Goal: Task Accomplishment & Management: Manage account settings

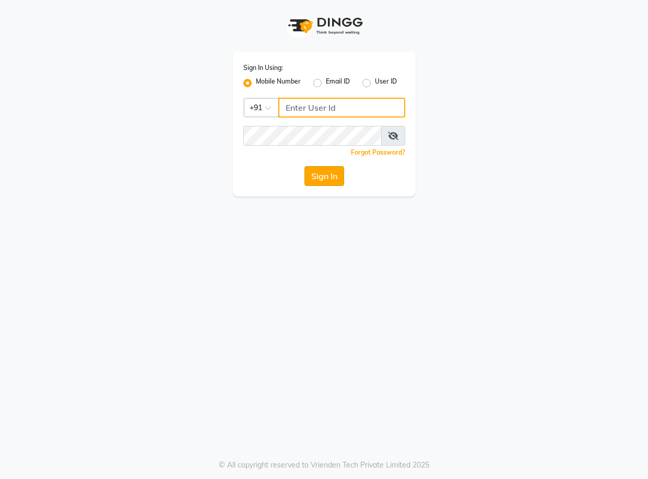
type input "7854885595"
click at [333, 182] on button "Sign In" at bounding box center [324, 176] width 40 height 20
click at [333, 182] on div "Sign In" at bounding box center [324, 176] width 162 height 20
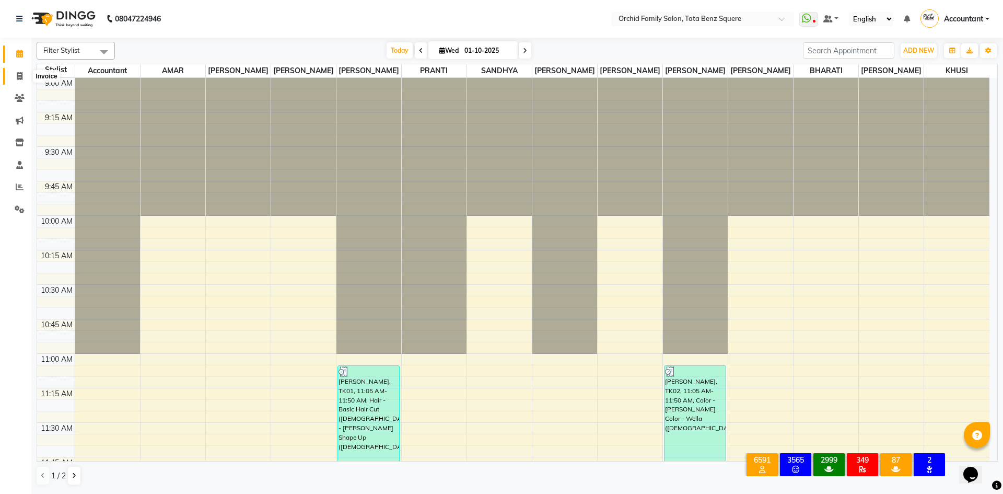
click at [18, 74] on icon at bounding box center [20, 76] width 6 height 8
select select "service"
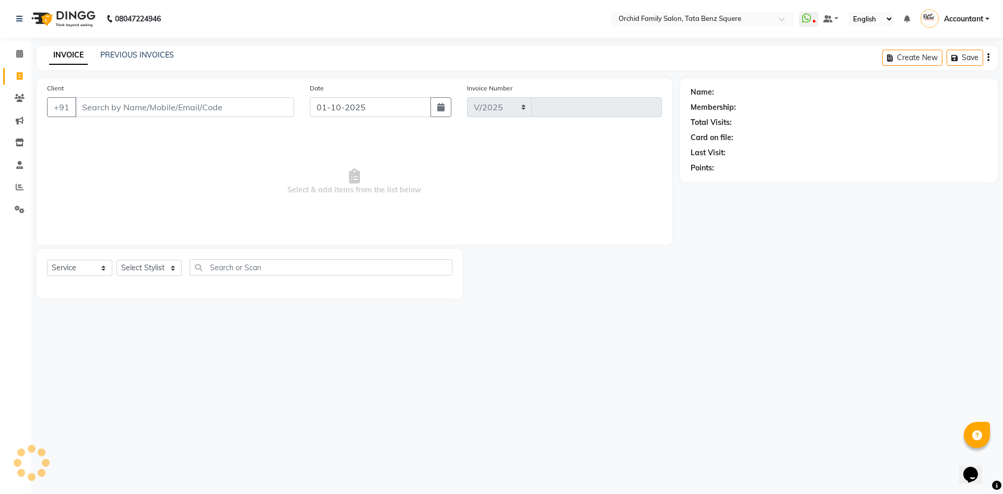
select select "107"
type input "2644"
click at [154, 53] on link "PREVIOUS INVOICES" at bounding box center [137, 54] width 74 height 9
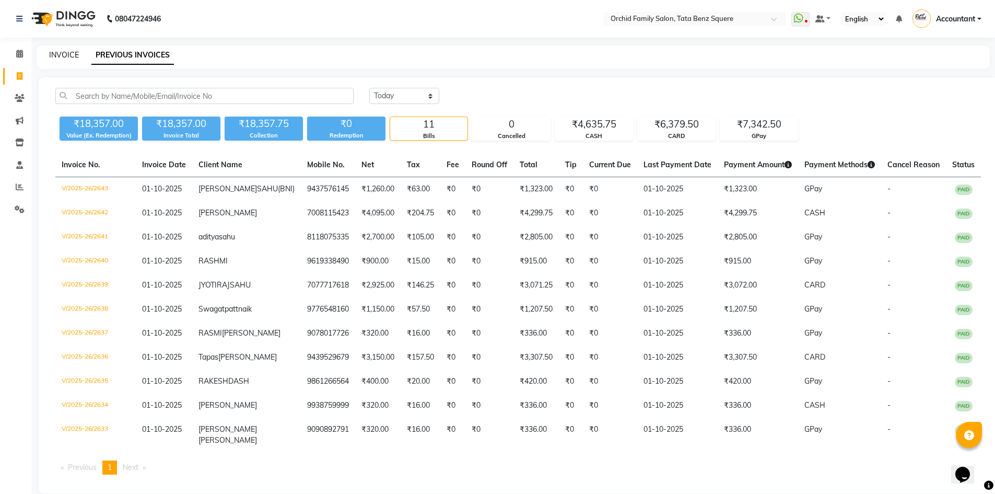
click at [62, 55] on link "INVOICE" at bounding box center [64, 54] width 30 height 9
select select "service"
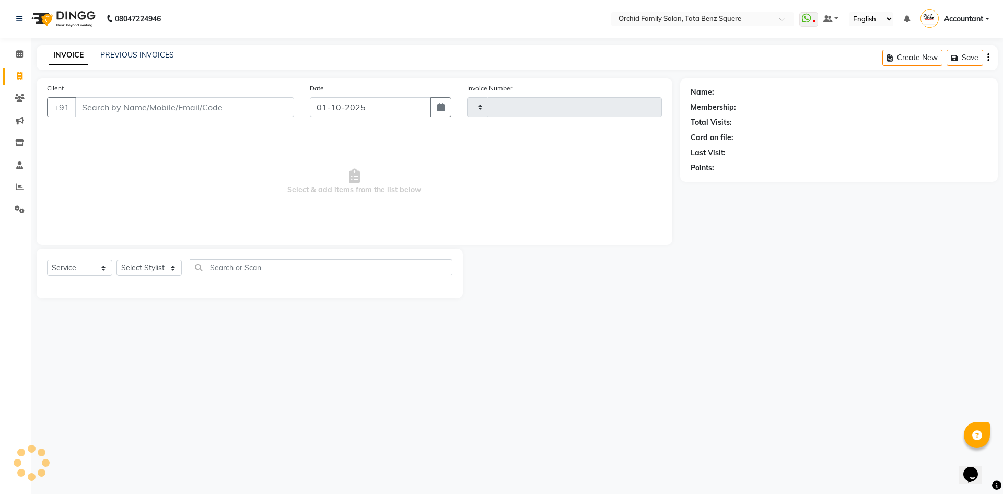
type input "2644"
select select "107"
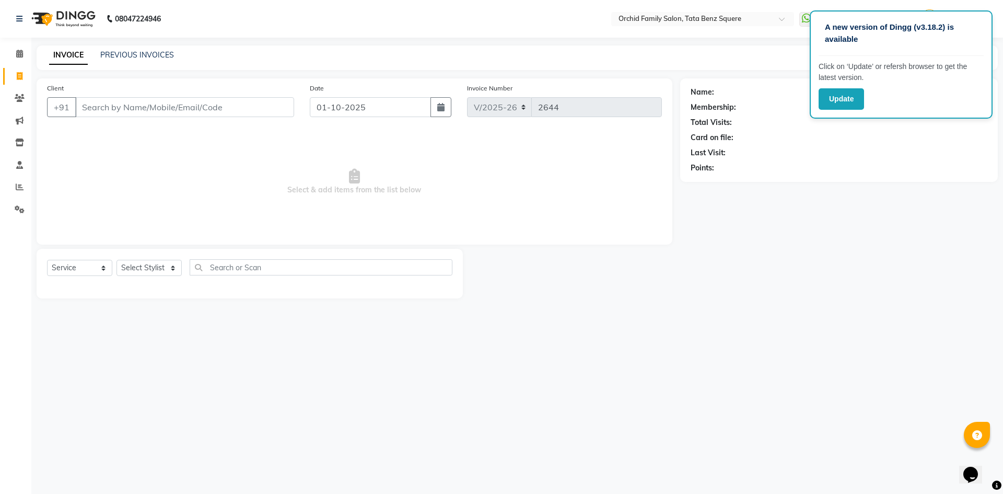
click at [157, 48] on div "INVOICE PREVIOUS INVOICES Create New Save" at bounding box center [517, 57] width 961 height 25
click at [156, 56] on link "PREVIOUS INVOICES" at bounding box center [137, 54] width 74 height 9
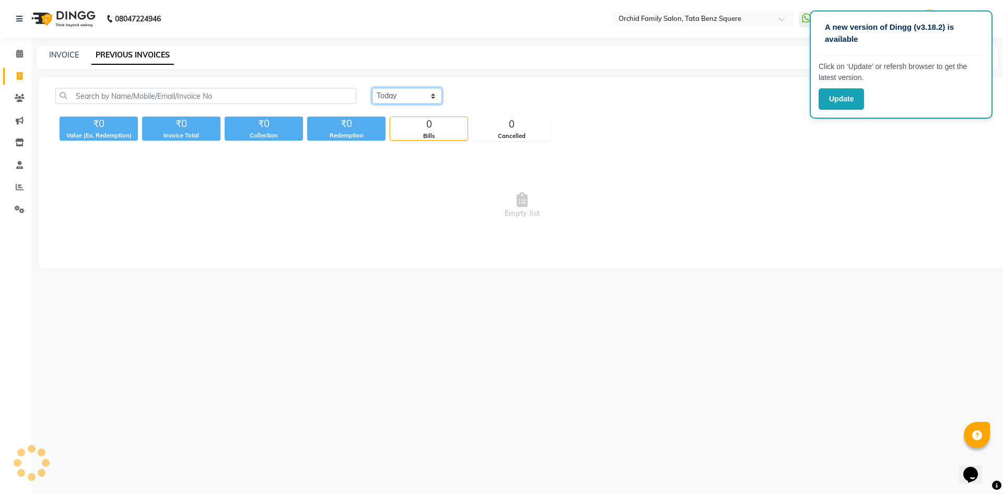
click at [394, 93] on select "Today Yesterday Custom Range" at bounding box center [407, 96] width 70 height 16
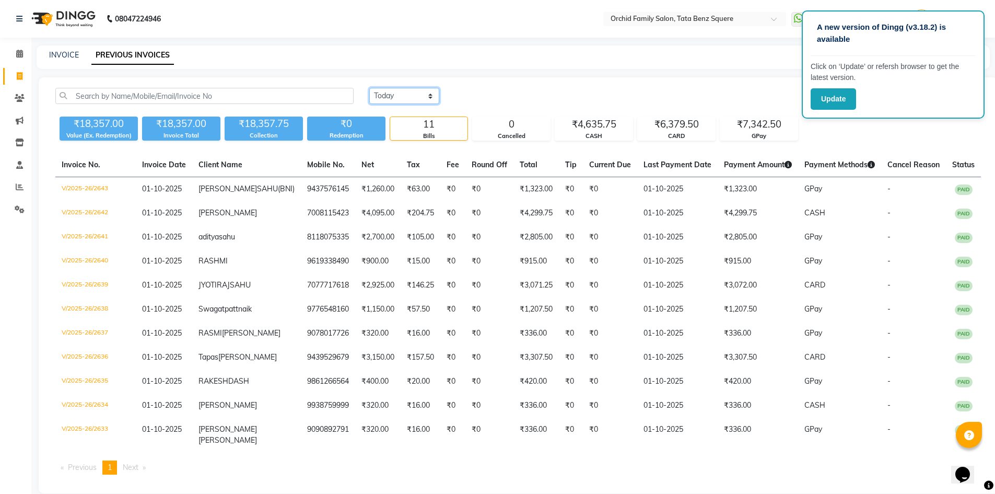
click at [369, 88] on select "Today Yesterday Custom Range" at bounding box center [404, 96] width 70 height 16
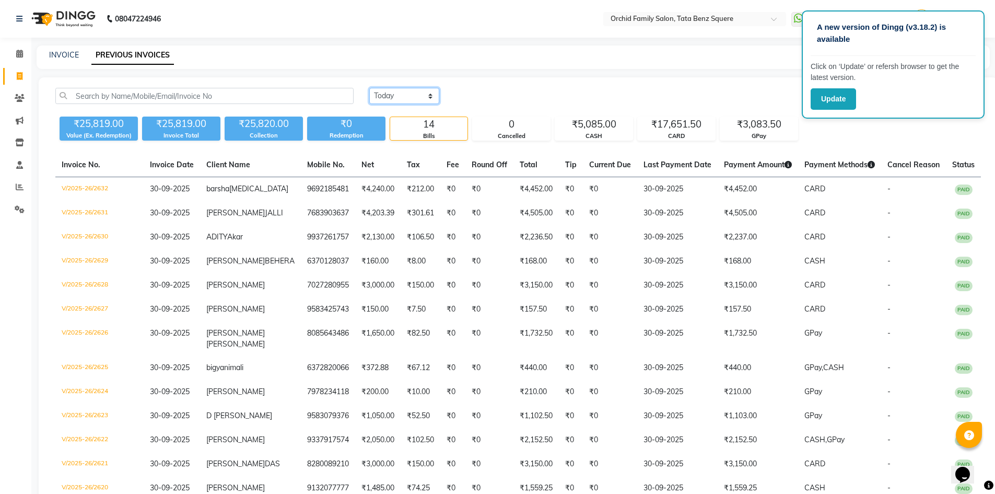
click at [408, 99] on select "Today Yesterday Custom Range" at bounding box center [404, 96] width 70 height 16
select select "range"
click at [369, 88] on select "Today Yesterday Custom Range" at bounding box center [404, 96] width 70 height 16
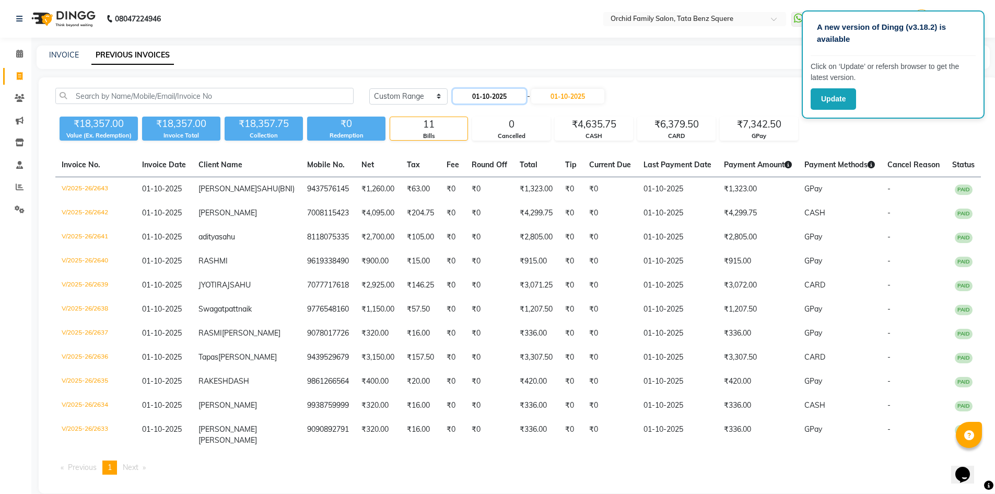
click at [516, 92] on input "01-10-2025" at bounding box center [489, 96] width 73 height 15
select select "10"
select select "2025"
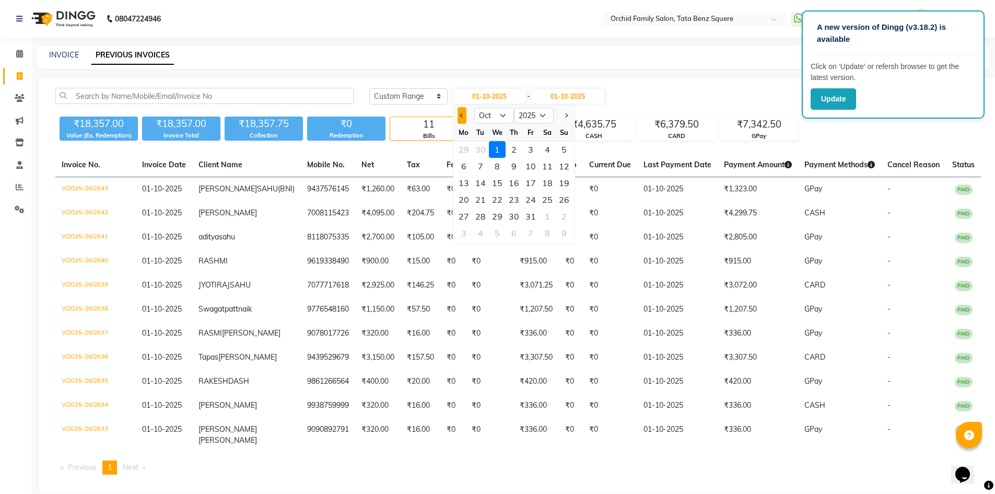
click at [463, 113] on button "Previous month" at bounding box center [461, 115] width 9 height 17
select select "9"
click at [501, 203] on div "24" at bounding box center [497, 199] width 17 height 17
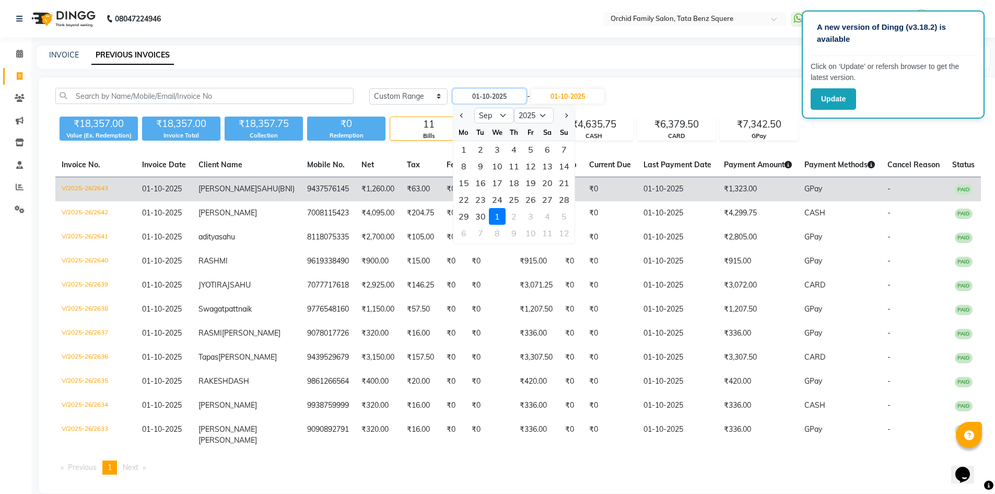
type input "24-09-2025"
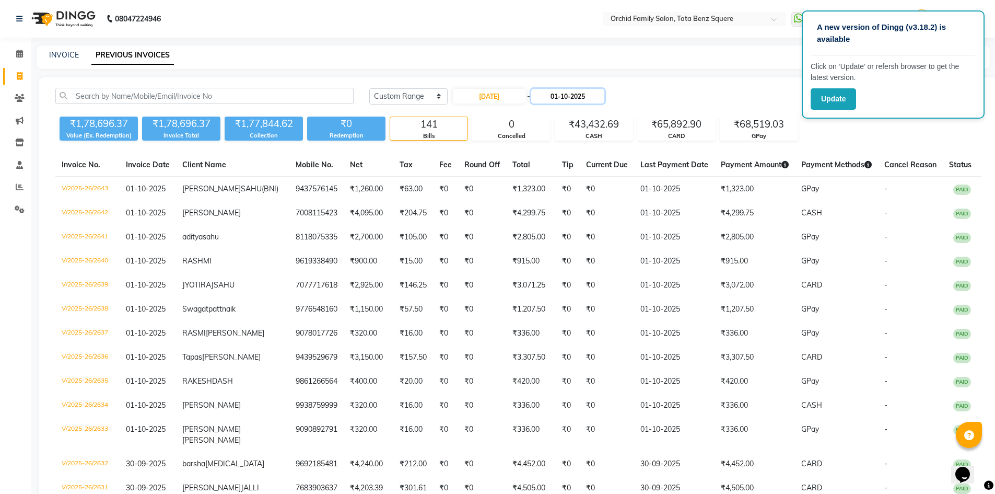
click at [555, 95] on input "01-10-2025" at bounding box center [567, 96] width 73 height 15
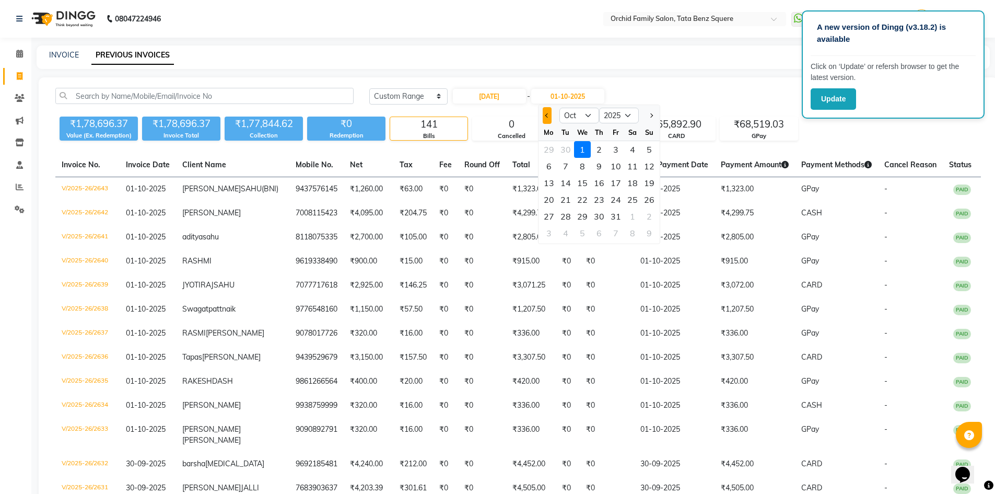
click at [546, 115] on span "Previous month" at bounding box center [547, 115] width 4 height 4
select select "9"
click at [579, 195] on div "24" at bounding box center [582, 199] width 17 height 17
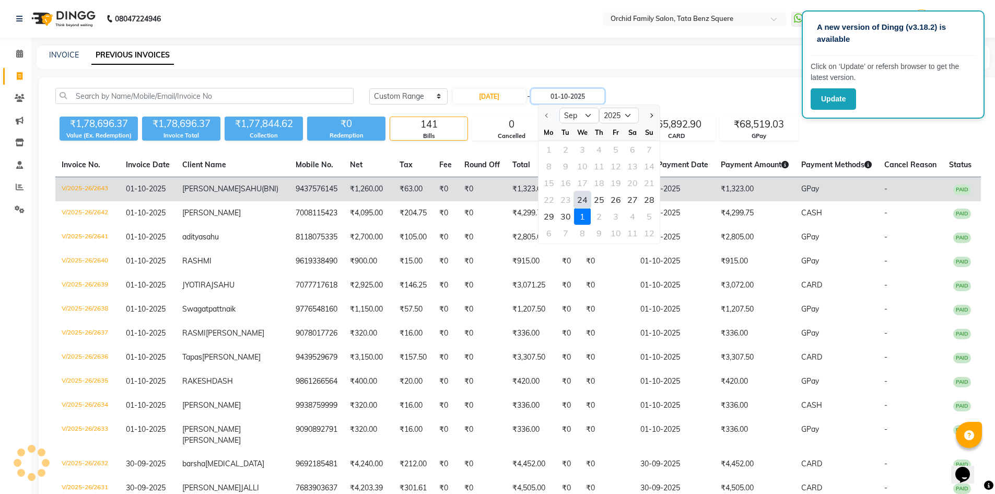
type input "24-09-2025"
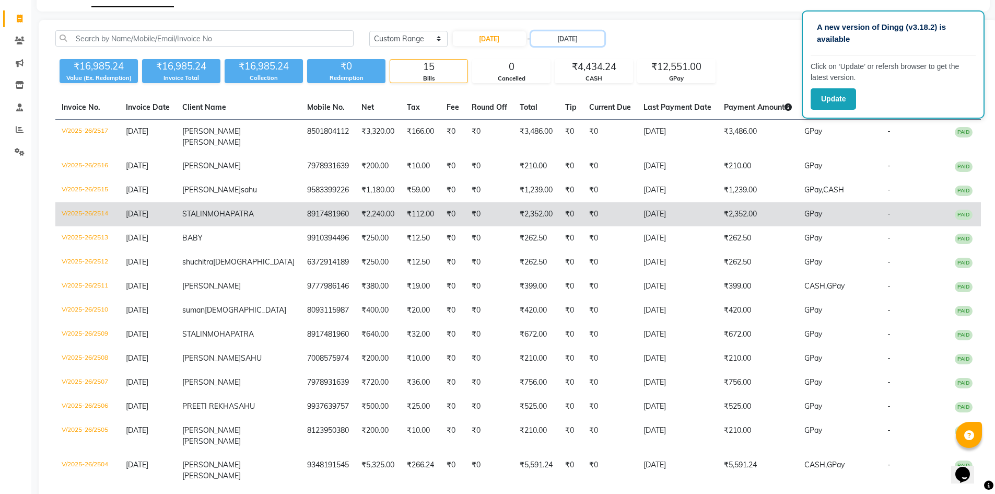
scroll to position [52, 0]
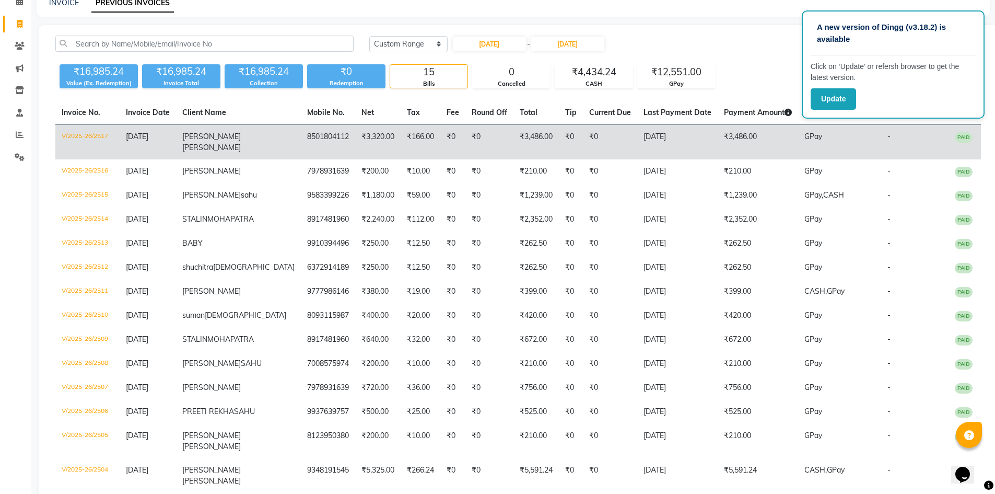
click at [648, 139] on td "24-09-2025" at bounding box center [677, 142] width 80 height 35
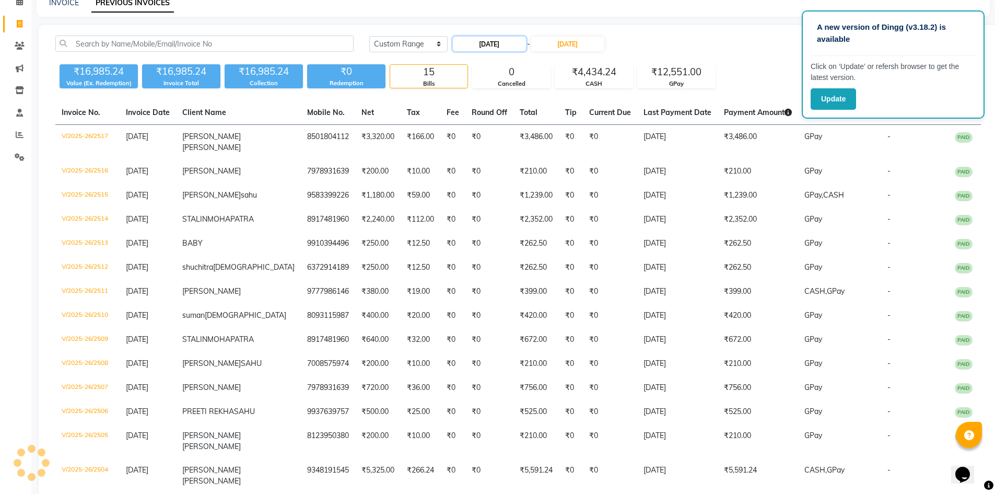
click at [502, 46] on input "24-09-2025" at bounding box center [489, 44] width 73 height 15
select select "9"
select select "2025"
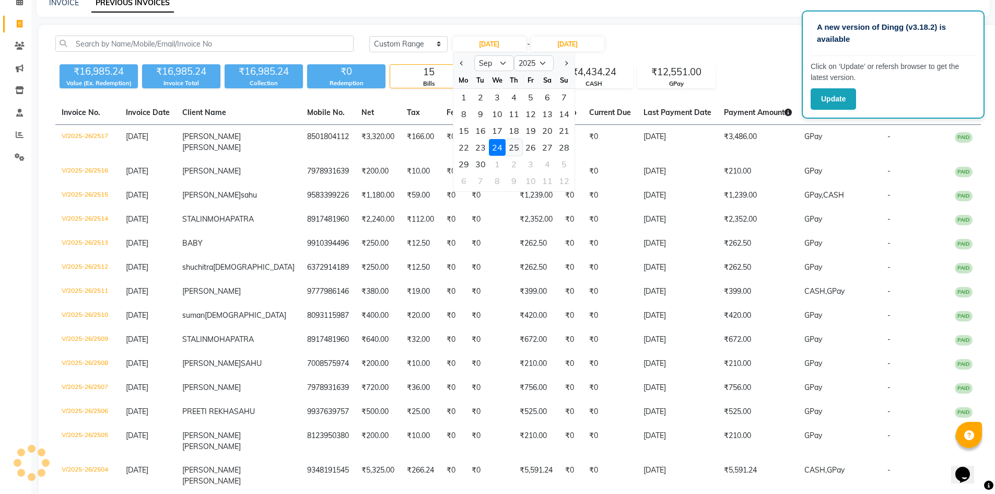
click at [511, 149] on div "25" at bounding box center [514, 147] width 17 height 17
type input "25-09-2025"
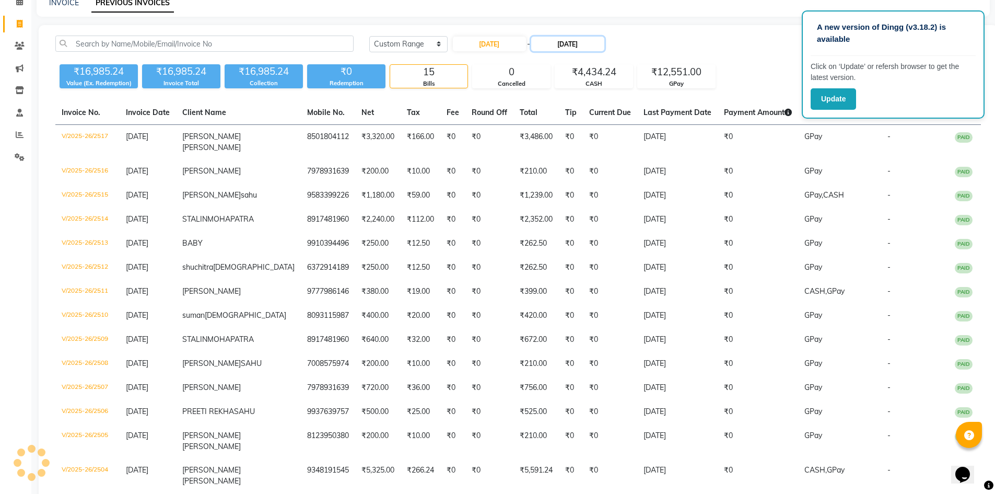
click at [563, 49] on input "24-09-2025" at bounding box center [567, 44] width 73 height 15
drag, startPoint x: 598, startPoint y: 140, endPoint x: 549, endPoint y: 203, distance: 79.9
click at [598, 141] on div "25" at bounding box center [599, 147] width 17 height 17
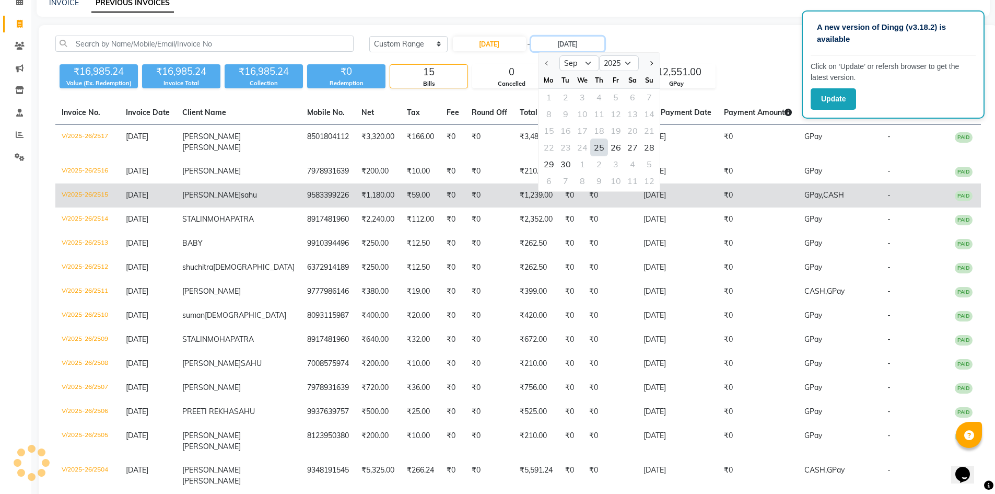
type input "25-09-2025"
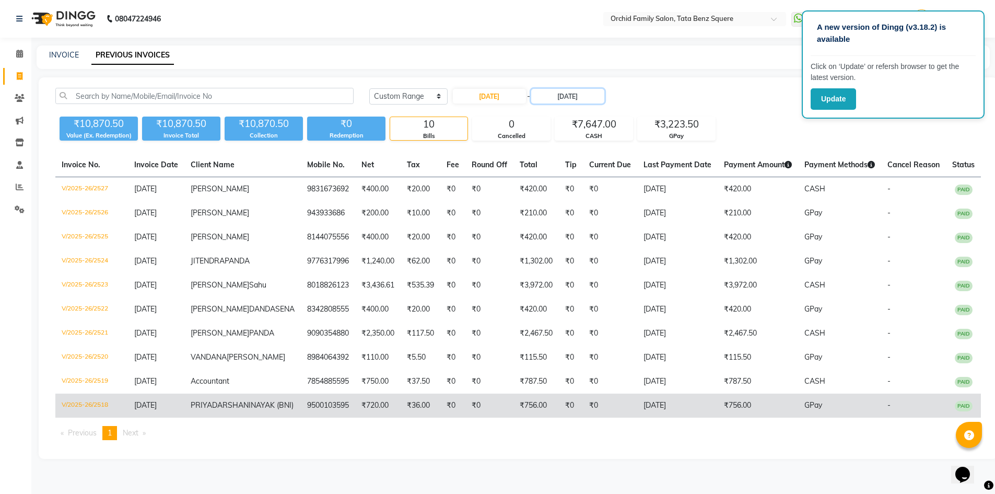
scroll to position [0, 0]
click at [648, 417] on td "₹756.00" at bounding box center [758, 405] width 80 height 24
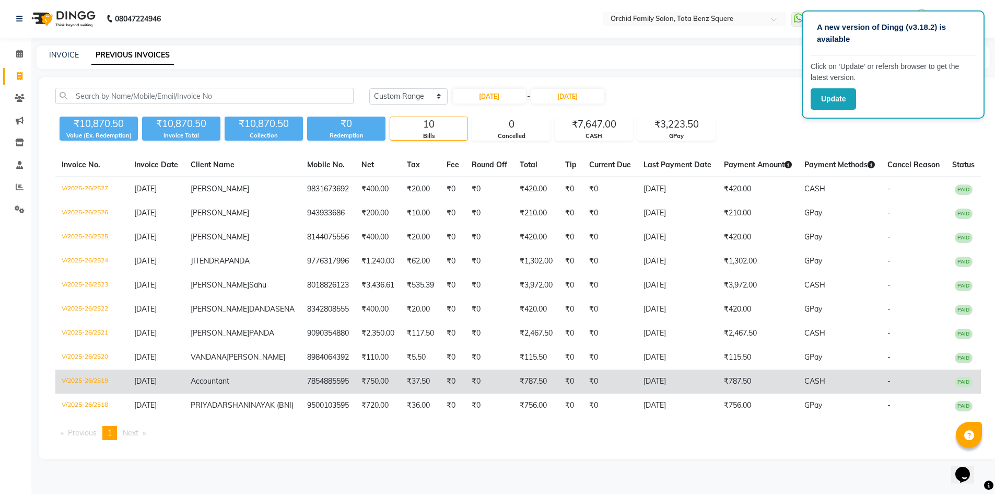
click at [648, 393] on td "25-09-2025" at bounding box center [677, 381] width 80 height 24
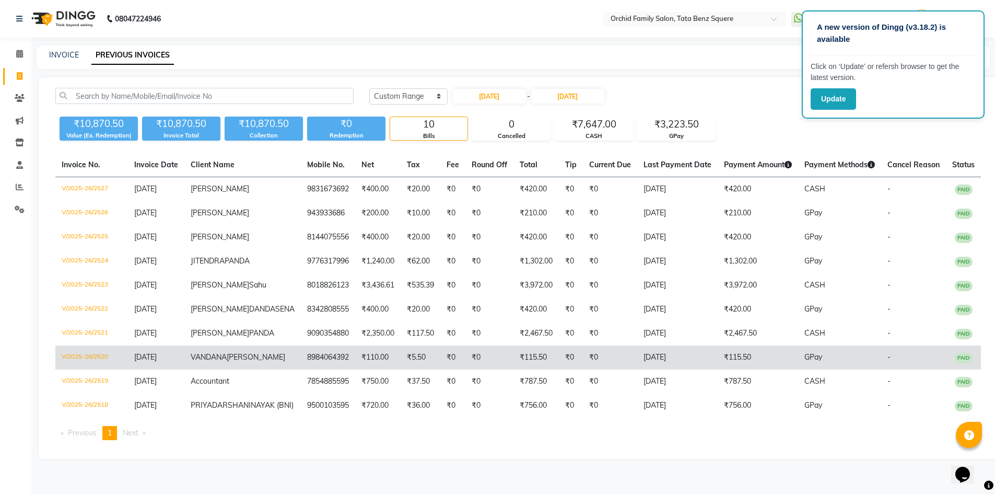
click at [648, 369] on td "₹115.50" at bounding box center [758, 357] width 80 height 24
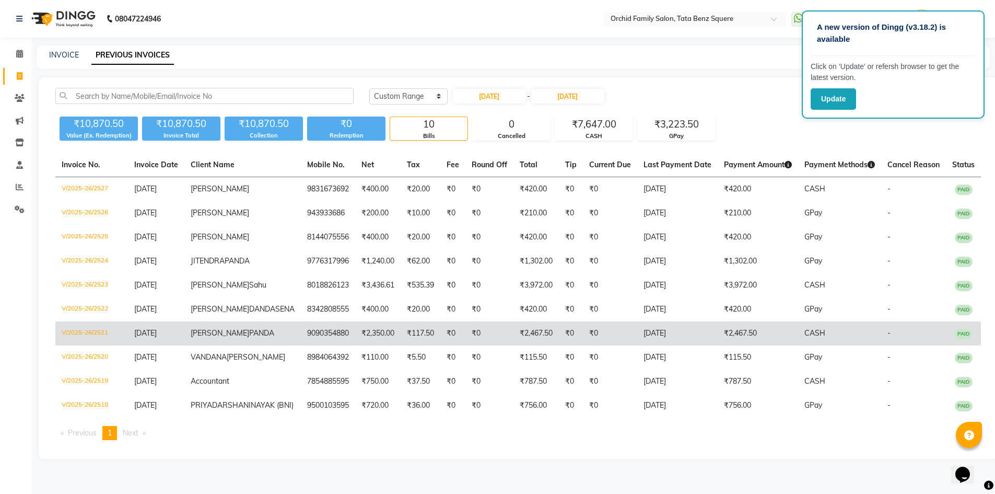
click at [648, 345] on td "₹2,467.50" at bounding box center [758, 333] width 80 height 24
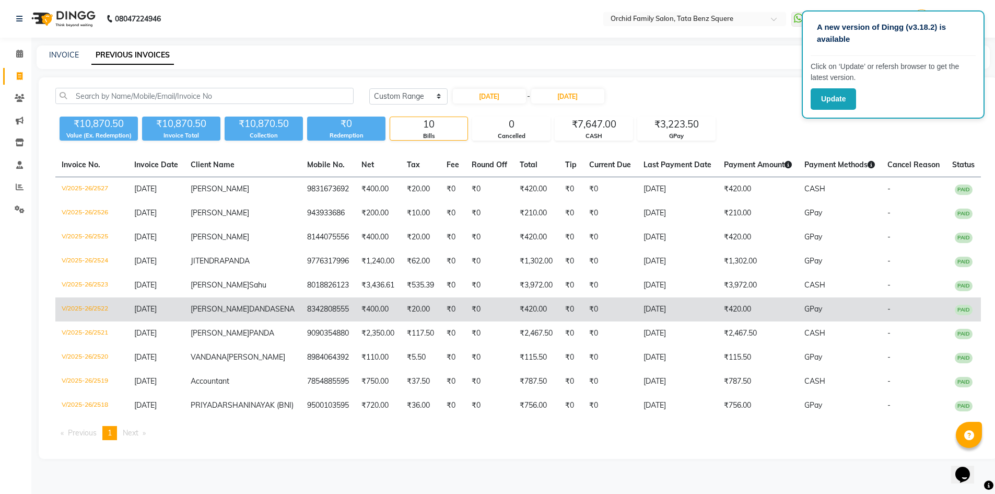
click at [648, 321] on td "25-09-2025" at bounding box center [677, 309] width 80 height 24
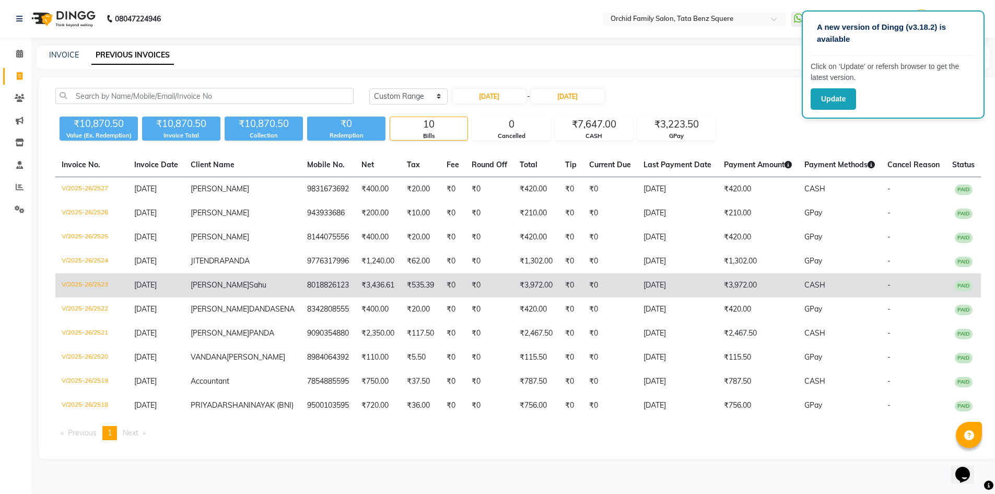
click at [648, 296] on td "₹3,972.00" at bounding box center [758, 285] width 80 height 24
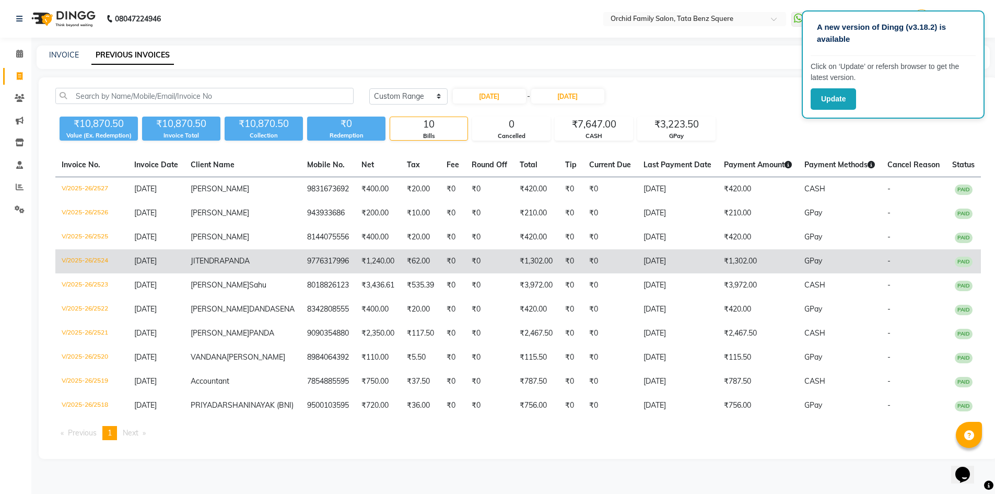
click at [648, 263] on td "₹1,302.00" at bounding box center [758, 261] width 80 height 24
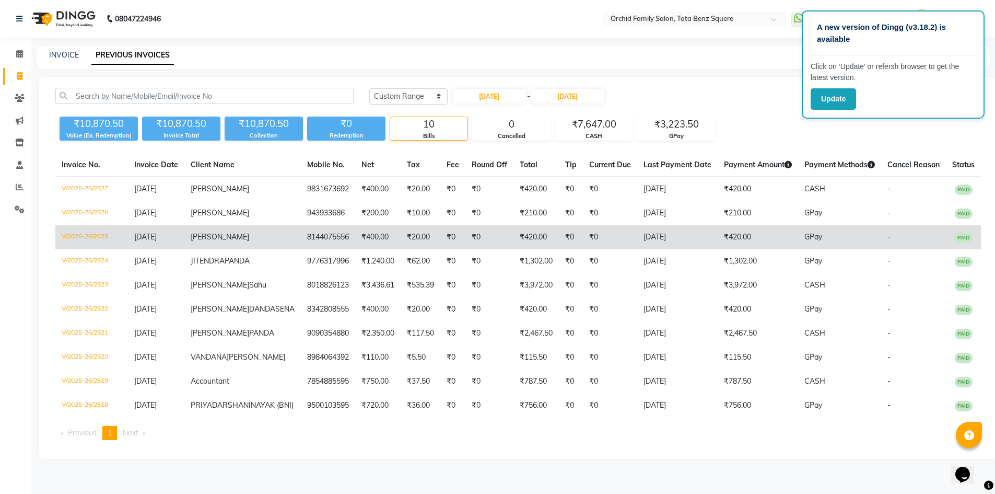
click at [648, 241] on td "₹420.00" at bounding box center [758, 237] width 80 height 24
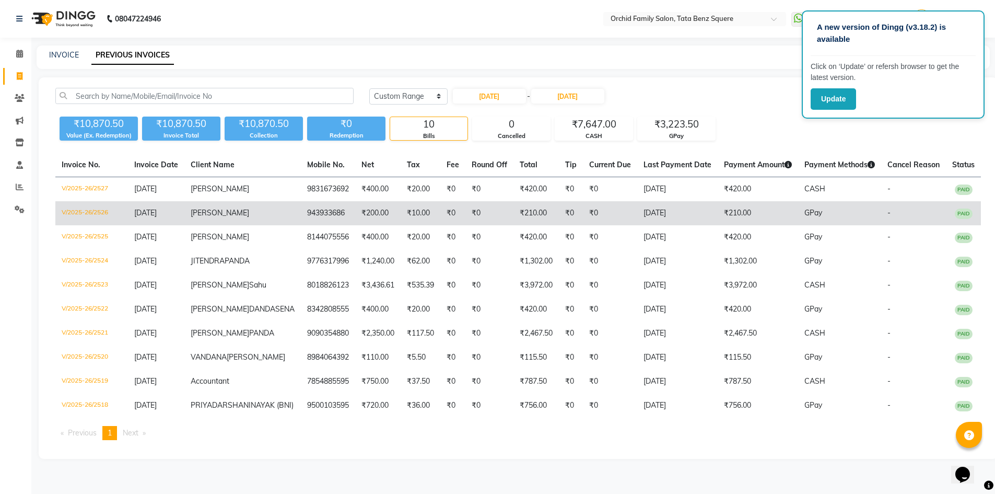
click at [648, 210] on td "25-09-2025" at bounding box center [677, 213] width 80 height 24
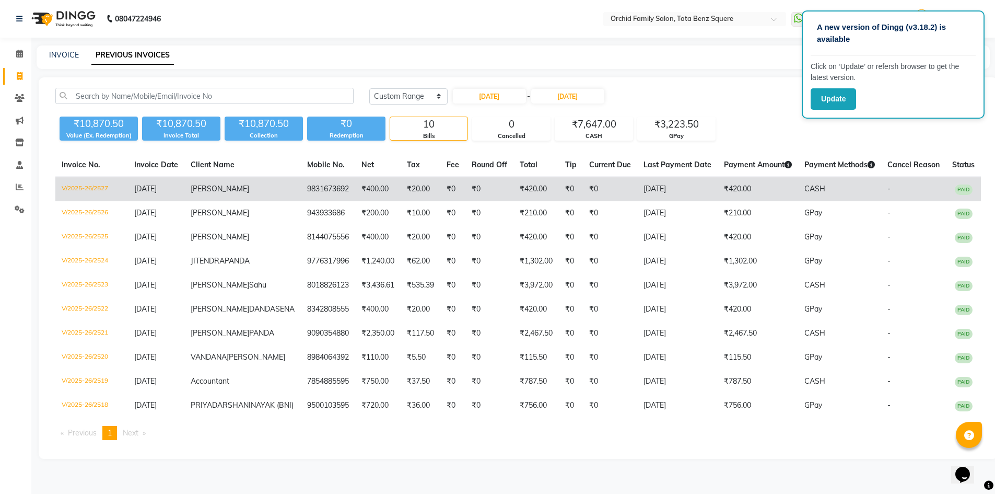
click at [559, 180] on td "₹0" at bounding box center [571, 189] width 24 height 25
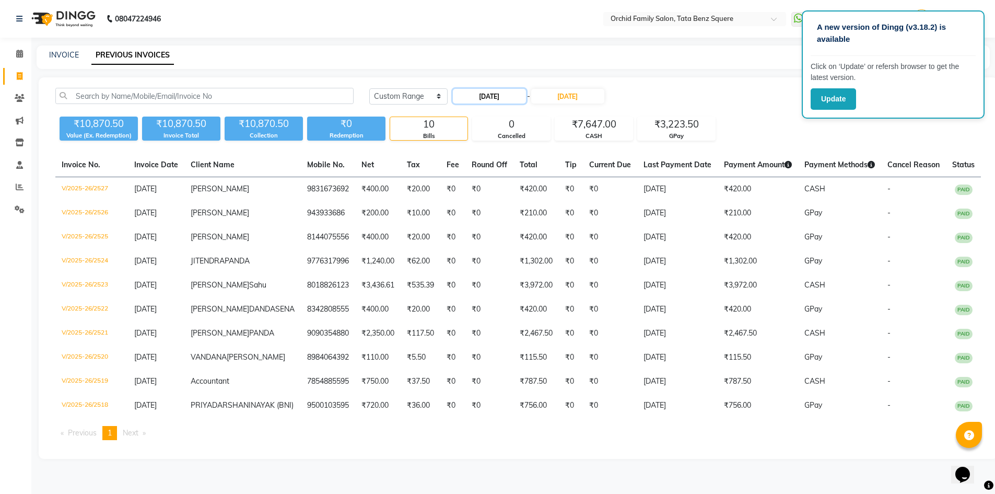
click at [504, 99] on input "25-09-2025" at bounding box center [489, 96] width 73 height 15
select select "9"
select select "2025"
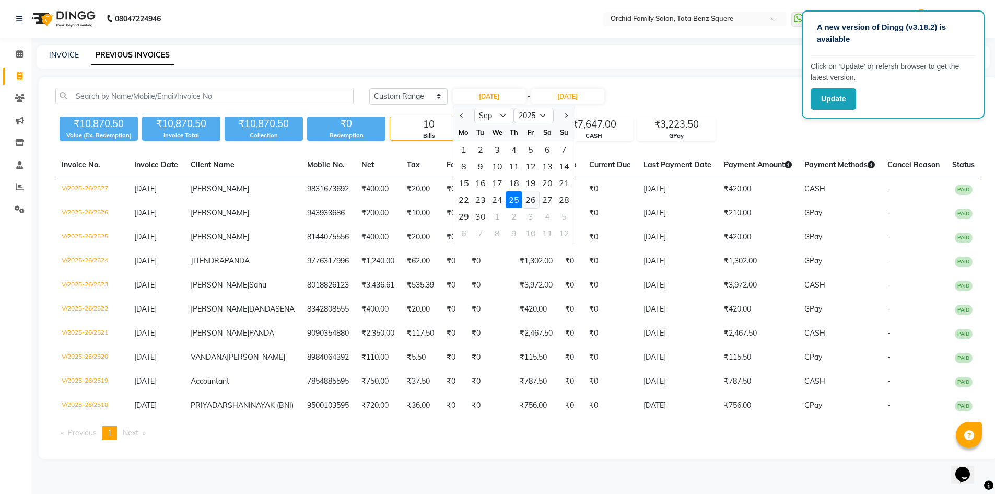
click at [537, 200] on div "26" at bounding box center [530, 199] width 17 height 17
type input "26-09-2025"
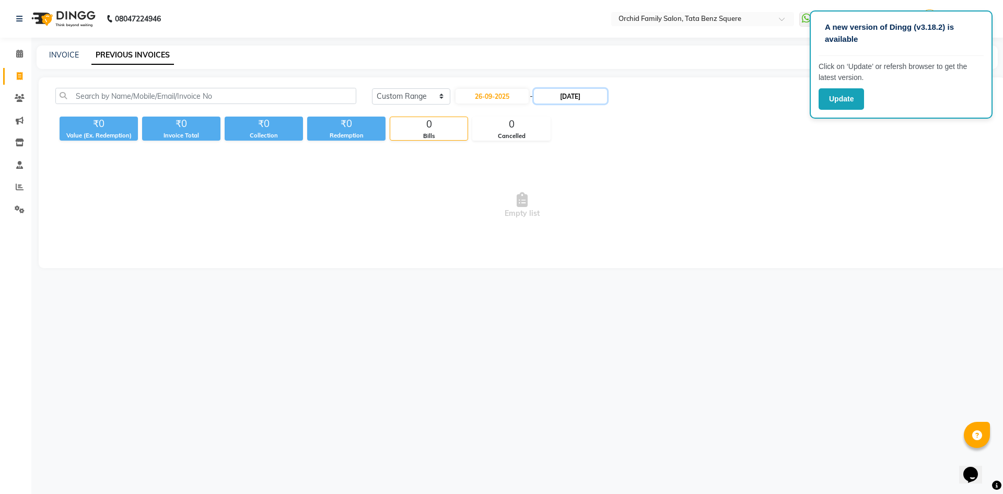
click at [582, 93] on input "25-09-2025" at bounding box center [570, 96] width 73 height 15
click at [612, 201] on div "26" at bounding box center [618, 199] width 17 height 17
type input "26-09-2025"
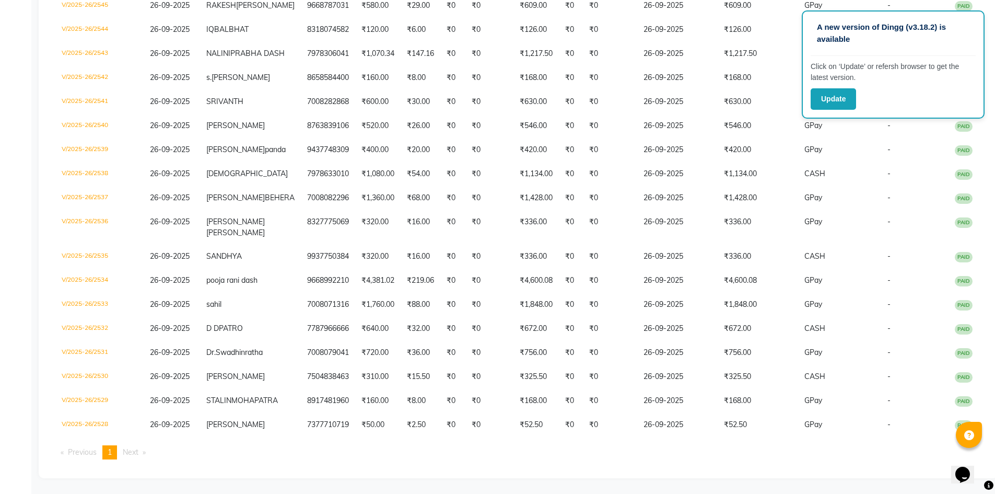
scroll to position [366, 0]
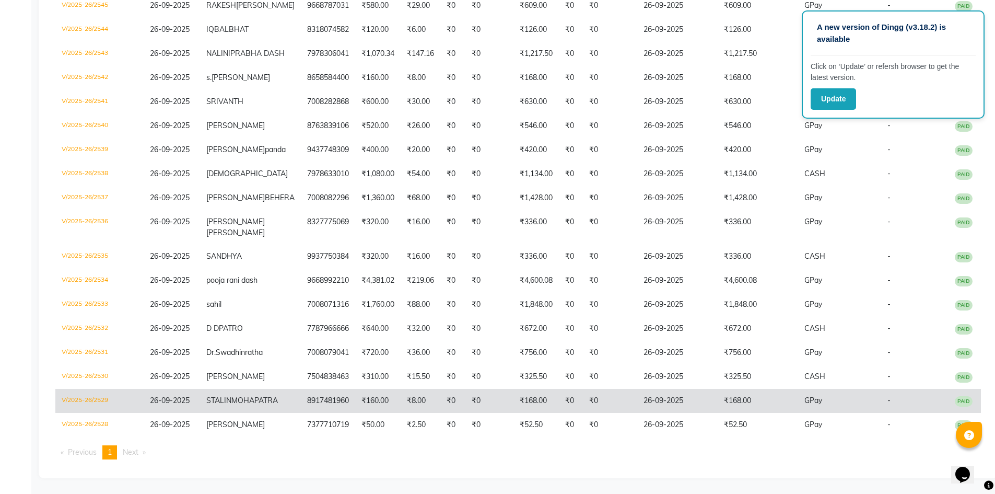
click at [648, 397] on td "₹168.00" at bounding box center [758, 401] width 80 height 24
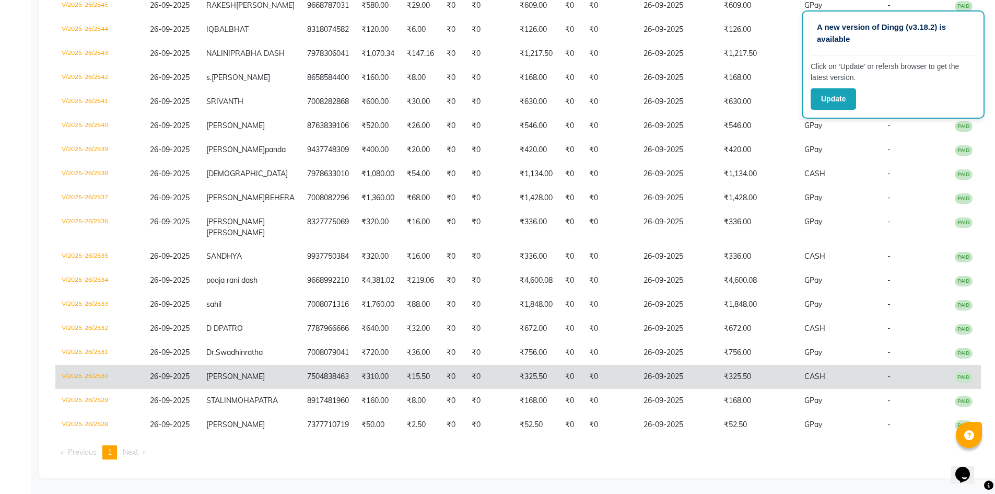
click at [609, 365] on td "₹0" at bounding box center [610, 377] width 54 height 24
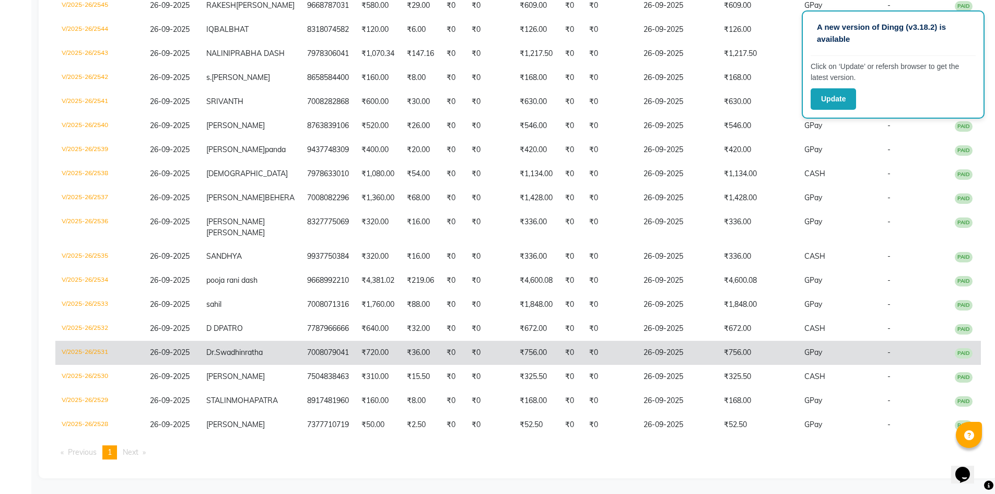
click at [562, 342] on td "₹0" at bounding box center [571, 352] width 24 height 24
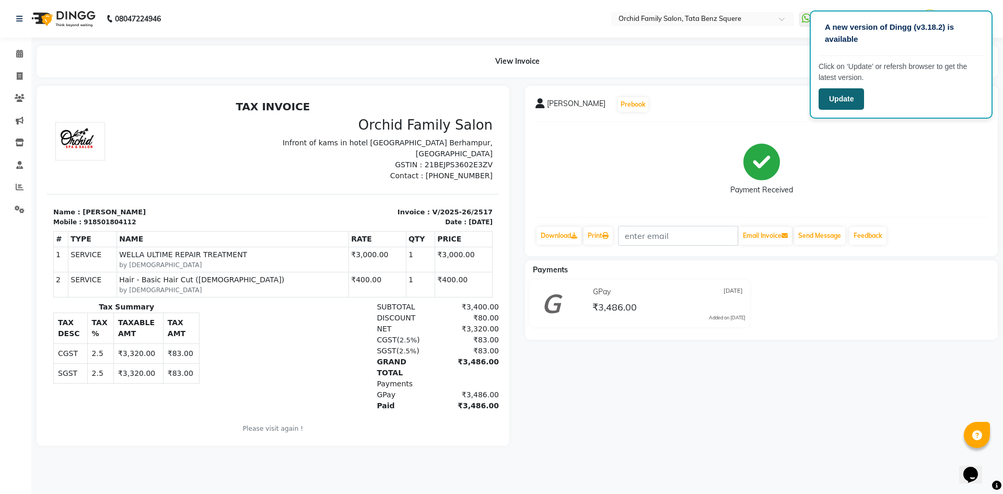
click at [852, 103] on button "Update" at bounding box center [840, 98] width 45 height 21
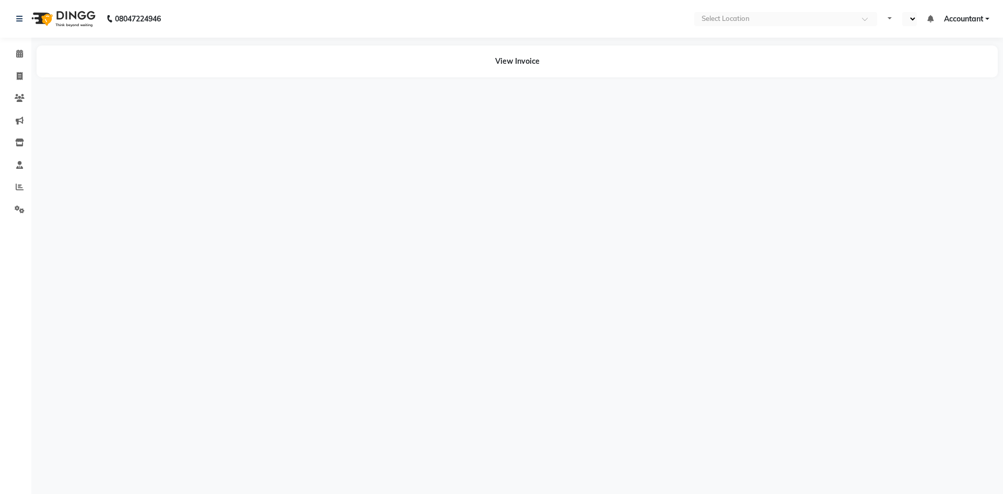
select select "en"
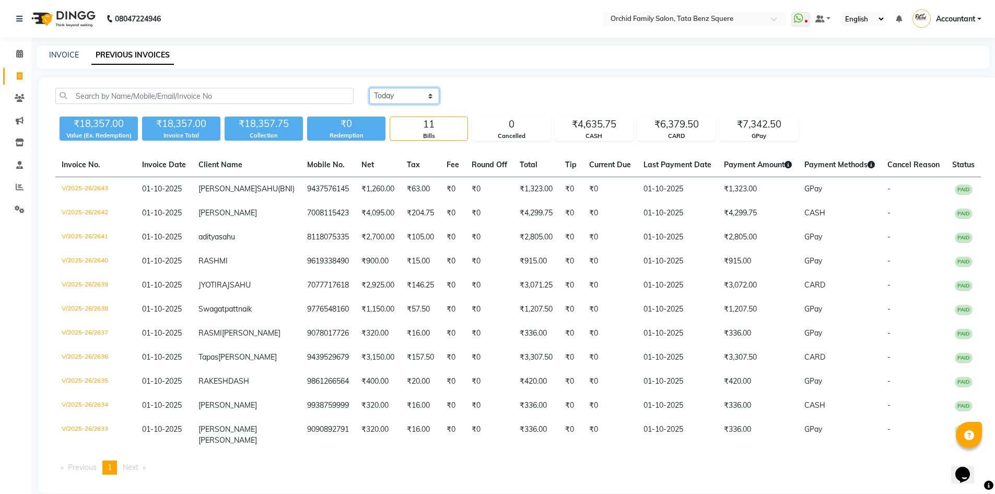
click at [420, 96] on select "[DATE] [DATE] Custom Range" at bounding box center [404, 96] width 70 height 16
click at [369, 88] on select "[DATE] [DATE] Custom Range" at bounding box center [404, 96] width 70 height 16
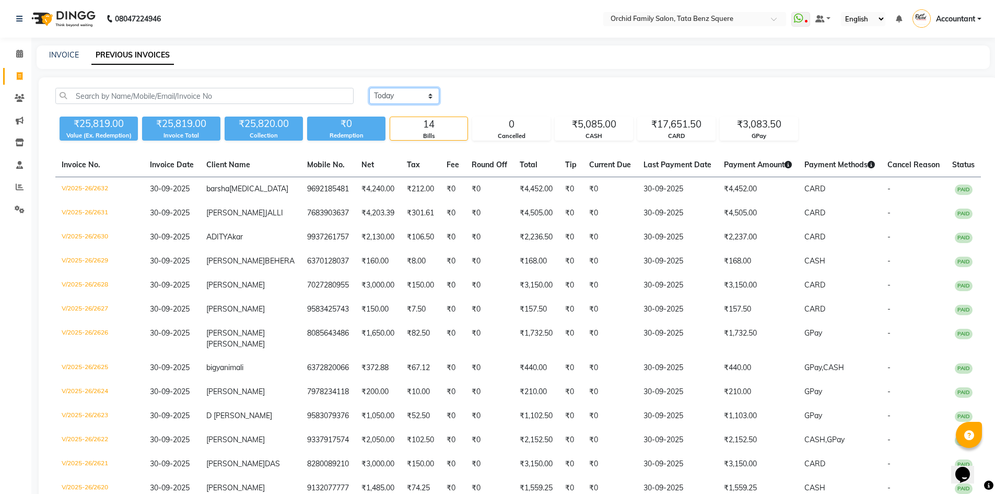
click at [393, 89] on select "[DATE] [DATE] Custom Range" at bounding box center [404, 96] width 70 height 16
select select "range"
click at [369, 88] on select "[DATE] [DATE] Custom Range" at bounding box center [404, 96] width 70 height 16
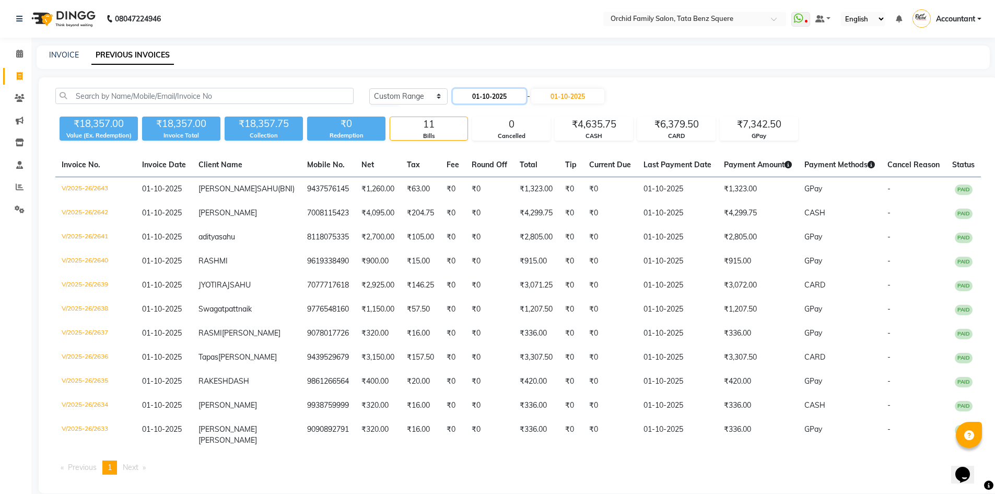
click at [486, 93] on input "01-10-2025" at bounding box center [489, 96] width 73 height 15
select select "10"
select select "2025"
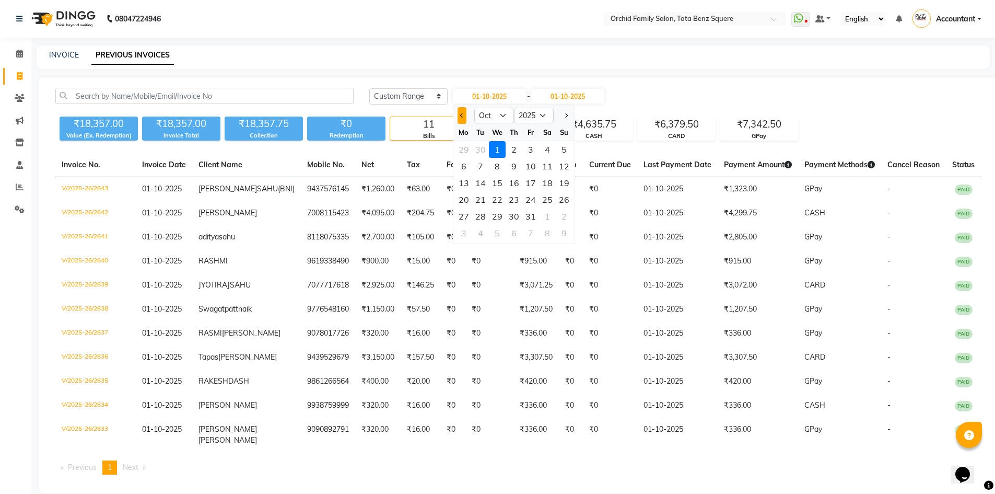
click at [461, 112] on button "Previous month" at bounding box center [461, 115] width 9 height 17
select select "9"
click at [524, 200] on div "26" at bounding box center [530, 199] width 17 height 17
type input "26-09-2025"
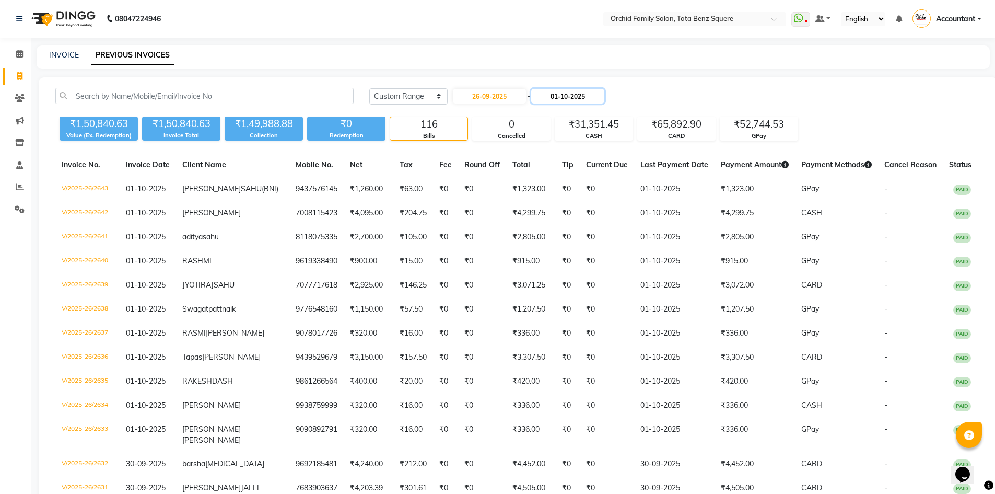
click at [582, 97] on input "01-10-2025" at bounding box center [567, 96] width 73 height 15
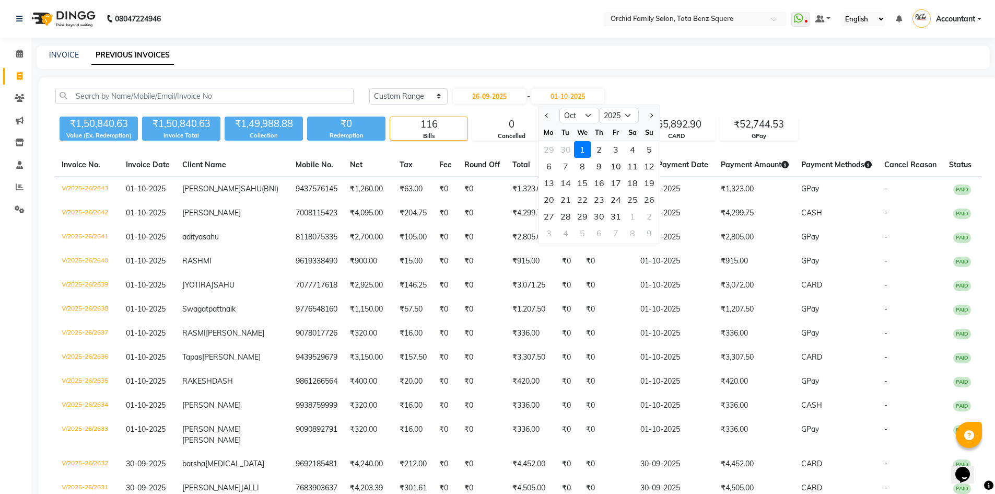
click at [546, 112] on button "Previous month" at bounding box center [547, 115] width 9 height 17
select select "9"
click at [614, 194] on div "26" at bounding box center [615, 199] width 17 height 17
type input "26-09-2025"
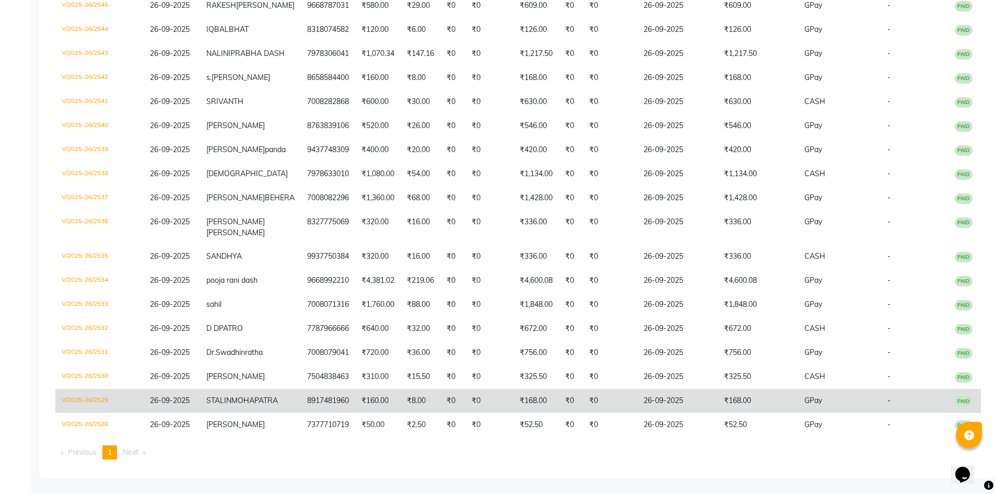
scroll to position [366, 0]
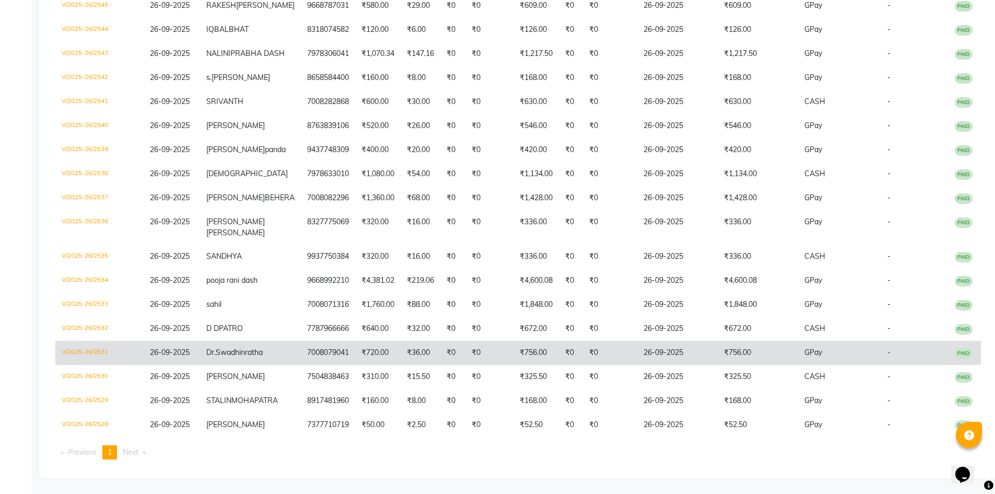
click at [756, 340] on td "₹756.00" at bounding box center [758, 352] width 80 height 24
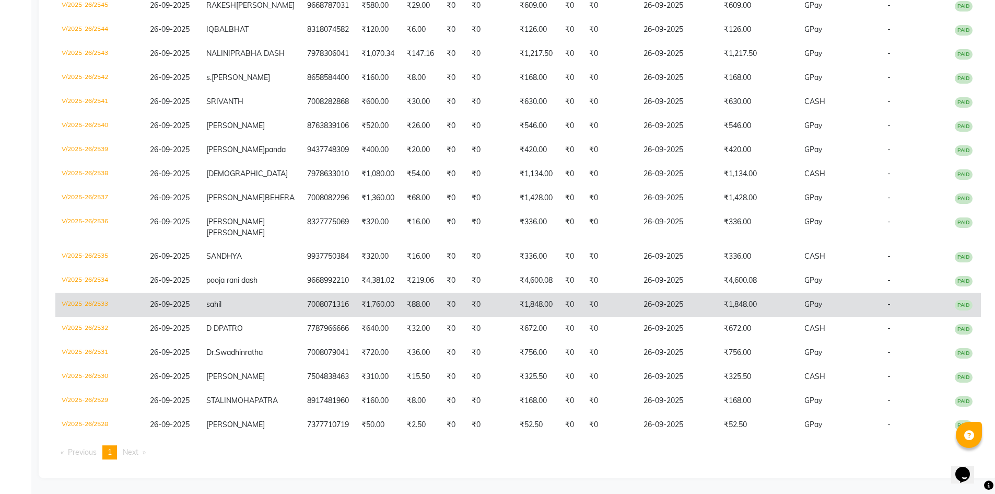
scroll to position [313, 0]
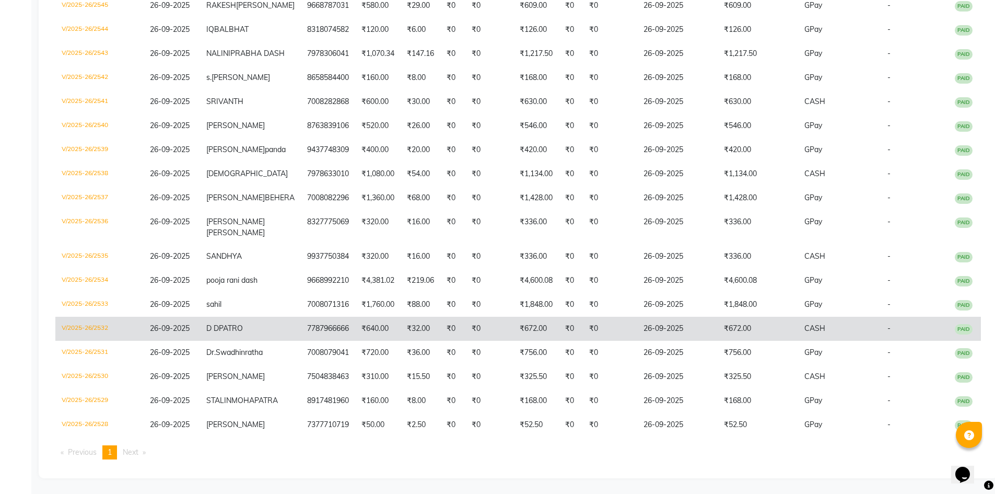
click at [747, 340] on td "₹672.00" at bounding box center [758, 328] width 80 height 24
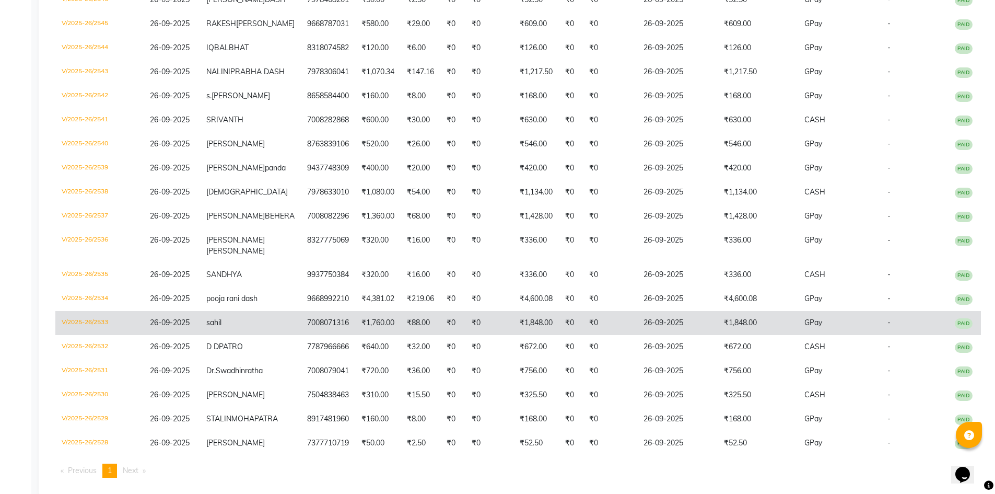
scroll to position [261, 0]
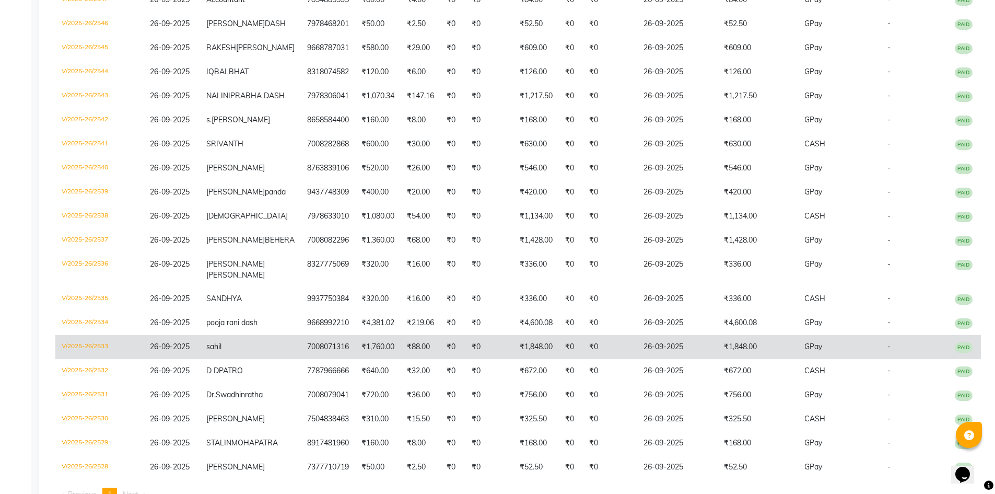
click at [718, 359] on td "₹1,848.00" at bounding box center [758, 347] width 80 height 24
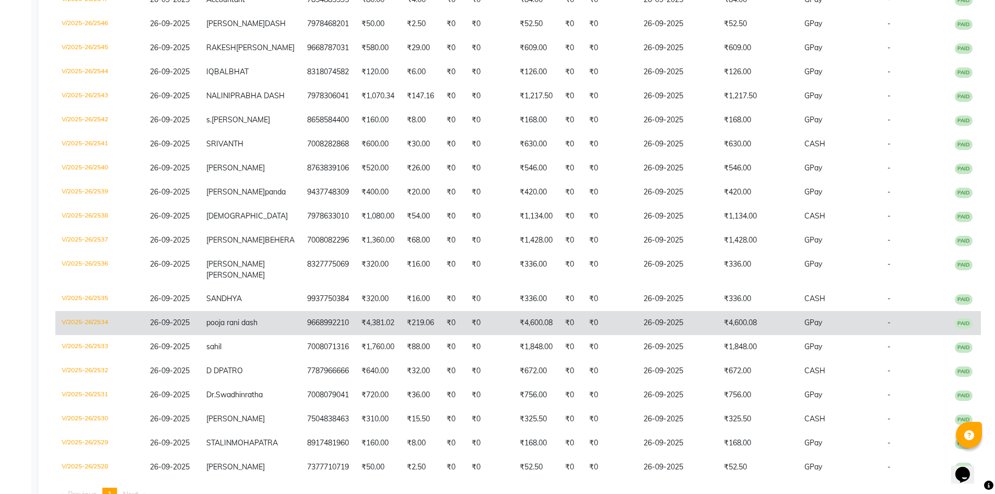
click at [675, 335] on td "26-09-2025" at bounding box center [677, 323] width 80 height 24
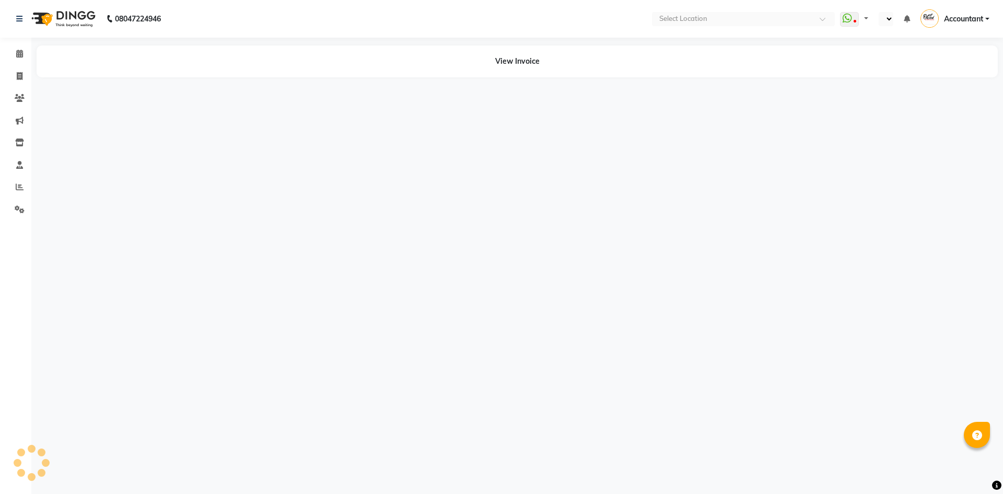
select select "en"
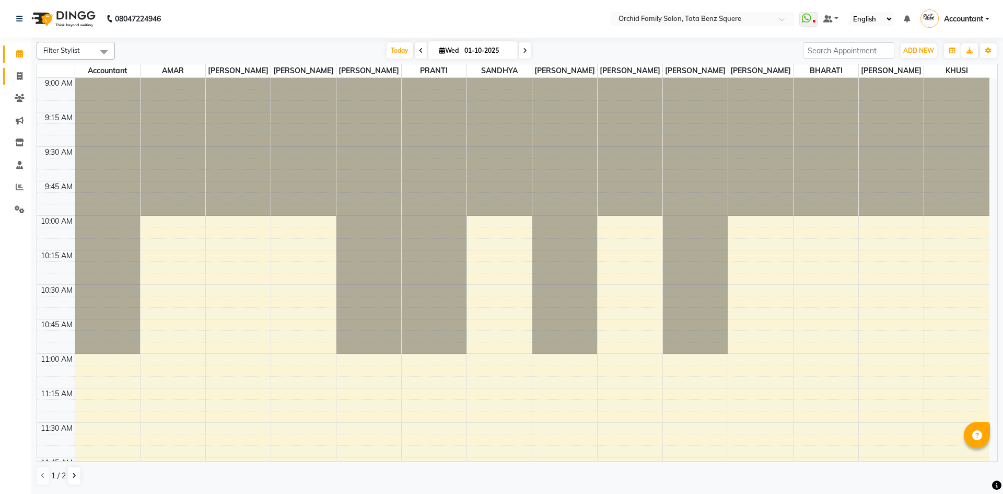
click at [18, 75] on icon at bounding box center [20, 76] width 6 height 8
select select "service"
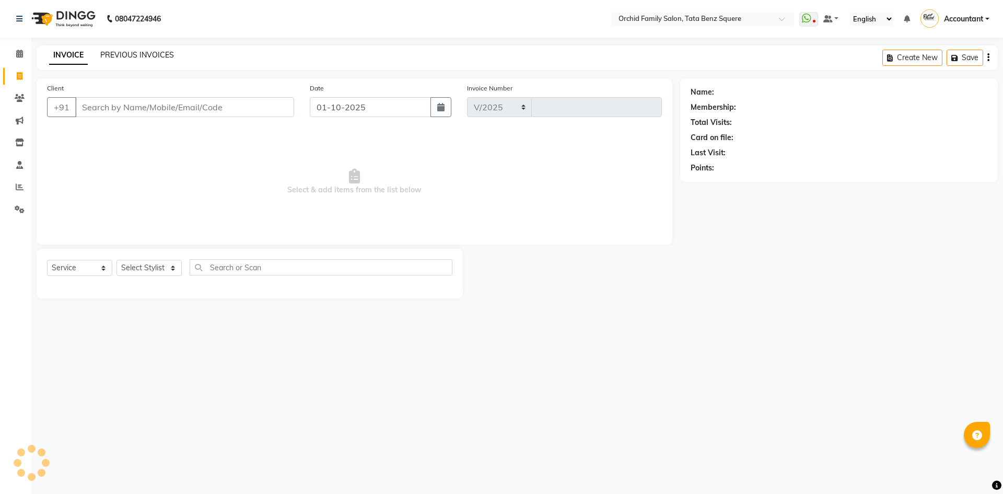
select select "107"
type input "2644"
click at [136, 55] on link "PREVIOUS INVOICES" at bounding box center [137, 54] width 74 height 9
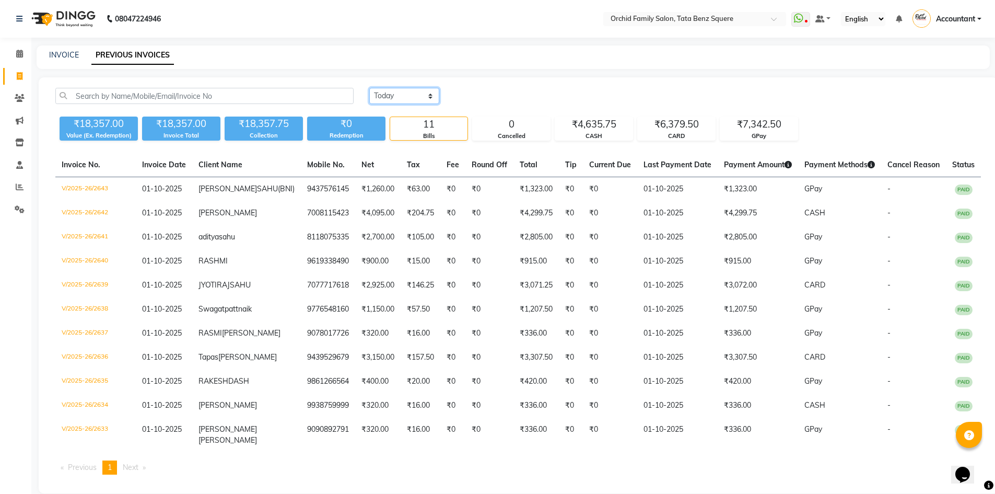
click at [413, 95] on select "Today Yesterday Custom Range" at bounding box center [404, 96] width 70 height 16
select select "range"
click at [369, 88] on select "Today Yesterday Custom Range" at bounding box center [404, 96] width 70 height 16
click at [477, 96] on input "01-10-2025" at bounding box center [489, 96] width 73 height 15
select select "10"
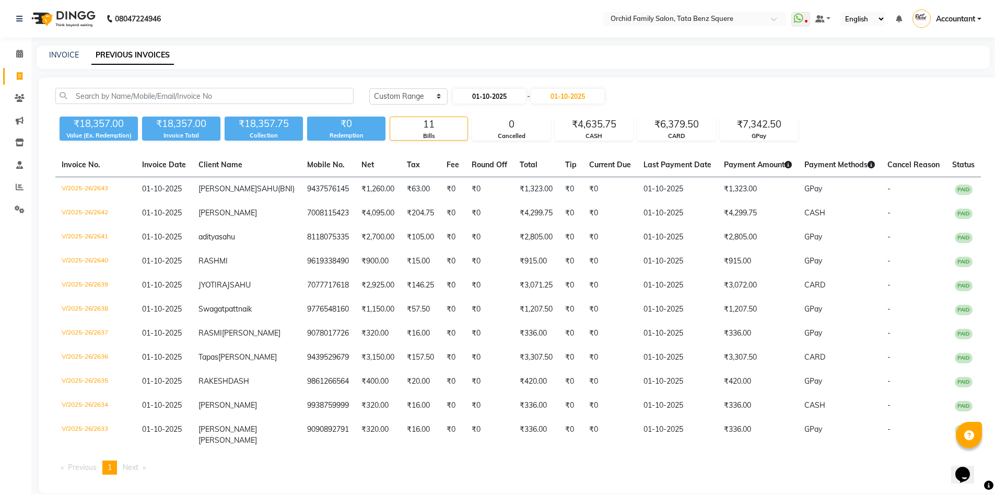
select select "2025"
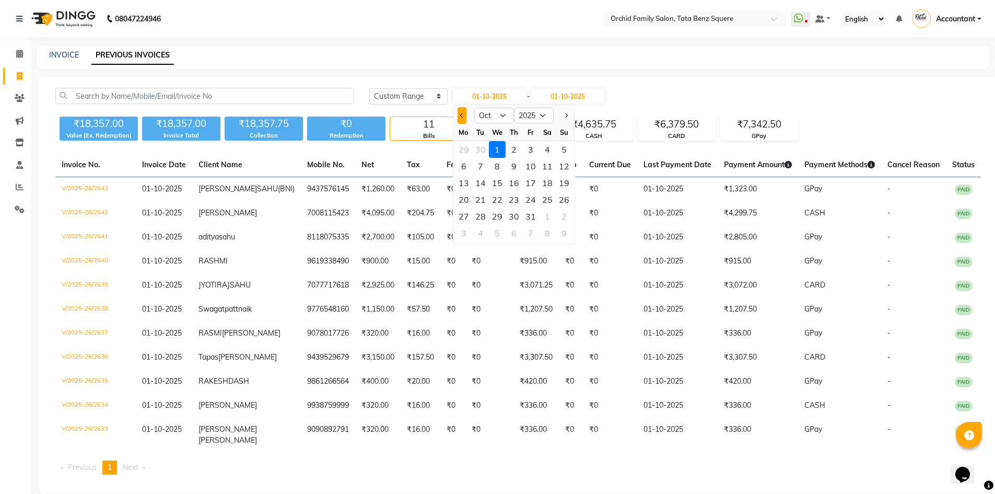
click at [461, 115] on span "Previous month" at bounding box center [462, 115] width 4 height 4
select select "9"
click at [530, 195] on div "26" at bounding box center [530, 199] width 17 height 17
type input "26-09-2025"
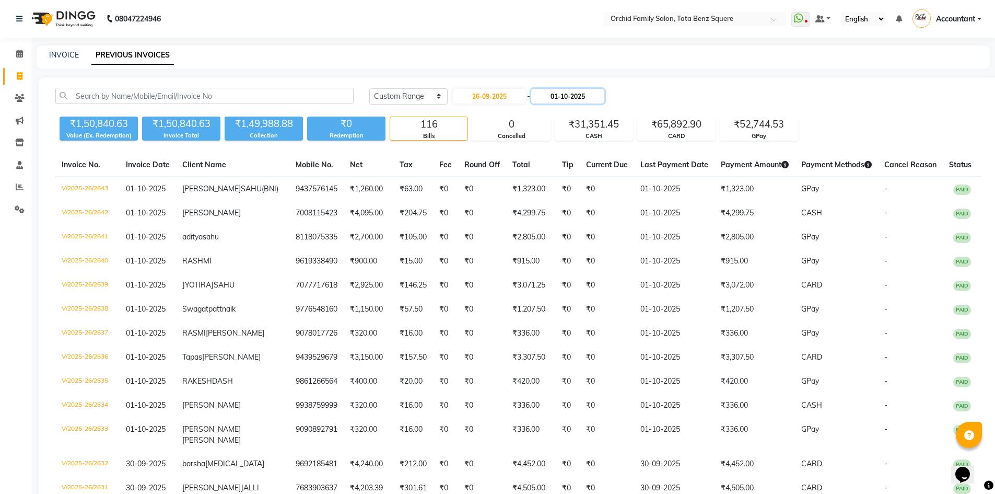
click at [571, 99] on input "01-10-2025" at bounding box center [567, 96] width 73 height 15
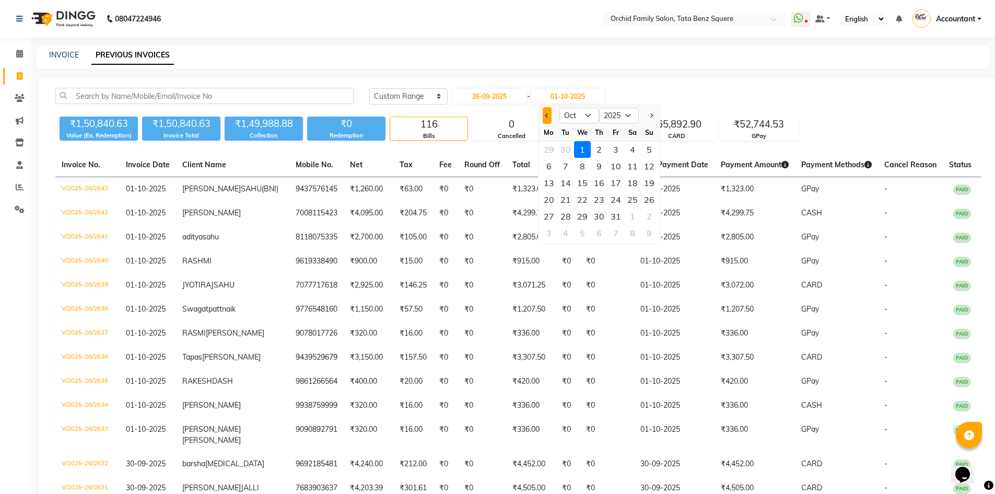
click at [547, 114] on span "Previous month" at bounding box center [547, 115] width 4 height 4
select select "9"
drag, startPoint x: 619, startPoint y: 195, endPoint x: 618, endPoint y: 174, distance: 21.4
click at [619, 196] on div "26" at bounding box center [615, 199] width 17 height 17
type input "26-09-2025"
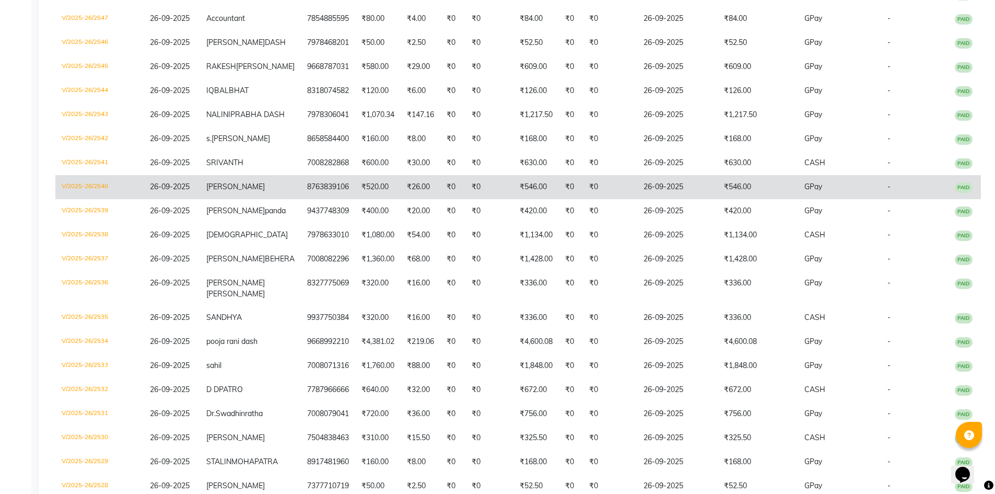
scroll to position [261, 0]
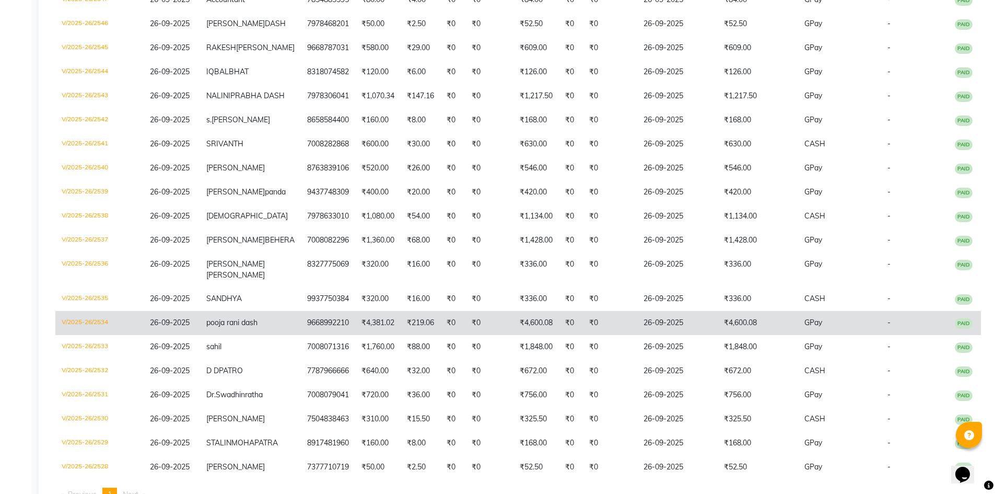
click at [751, 335] on td "₹4,600.08" at bounding box center [758, 323] width 80 height 24
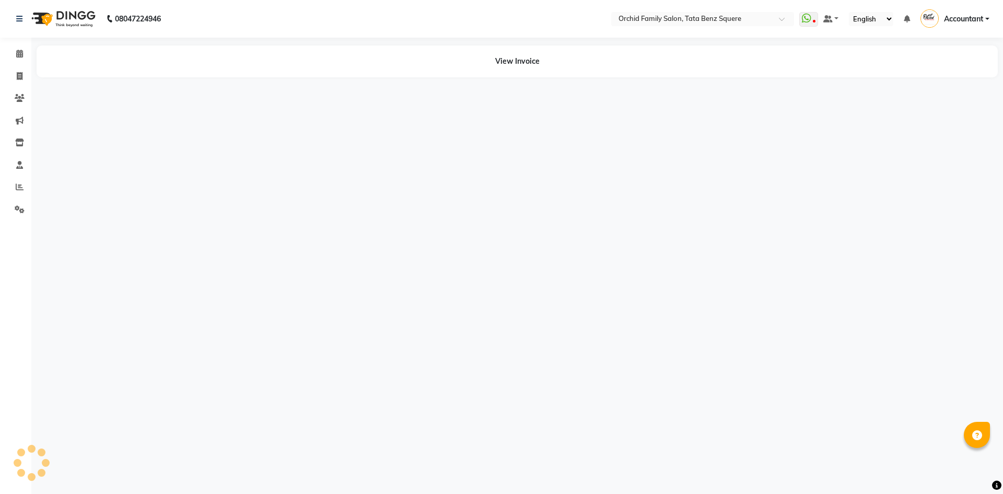
select select "en"
